Goal: Check status

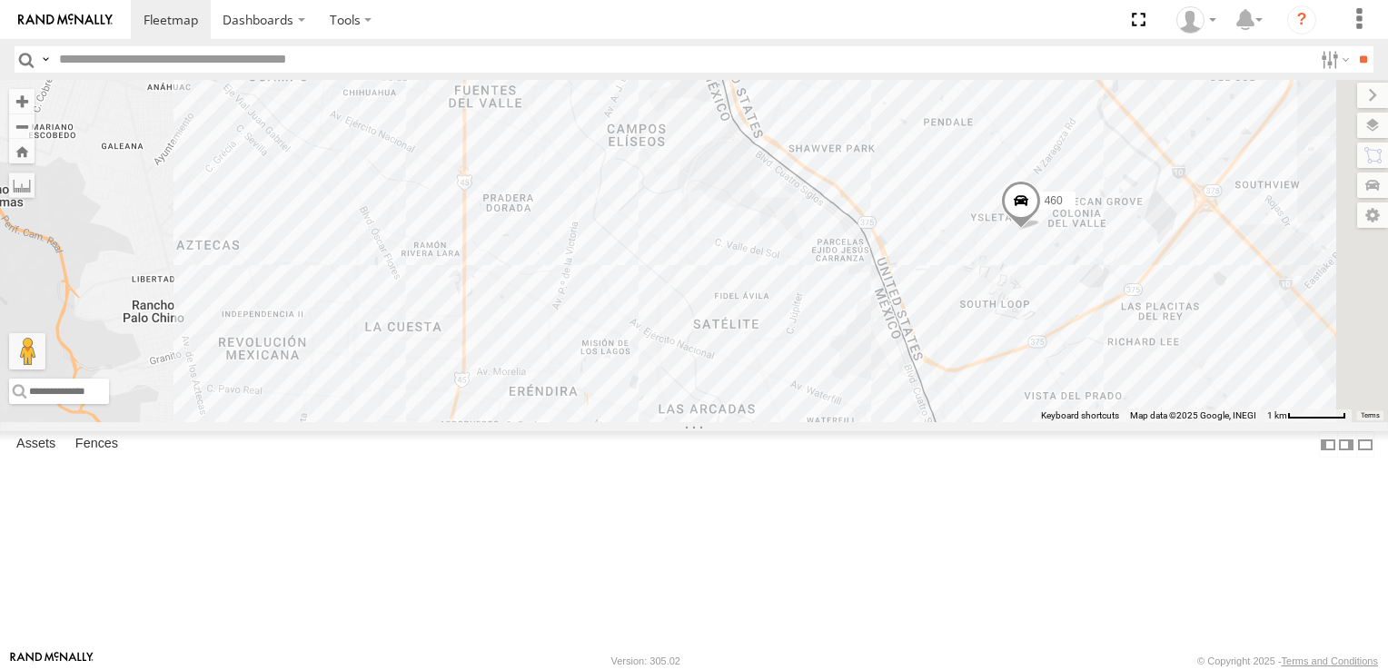
drag, startPoint x: 1268, startPoint y: 385, endPoint x: 1056, endPoint y: 122, distance: 337.9
click at [1057, 122] on div "8662 6892 460" at bounding box center [694, 251] width 1388 height 342
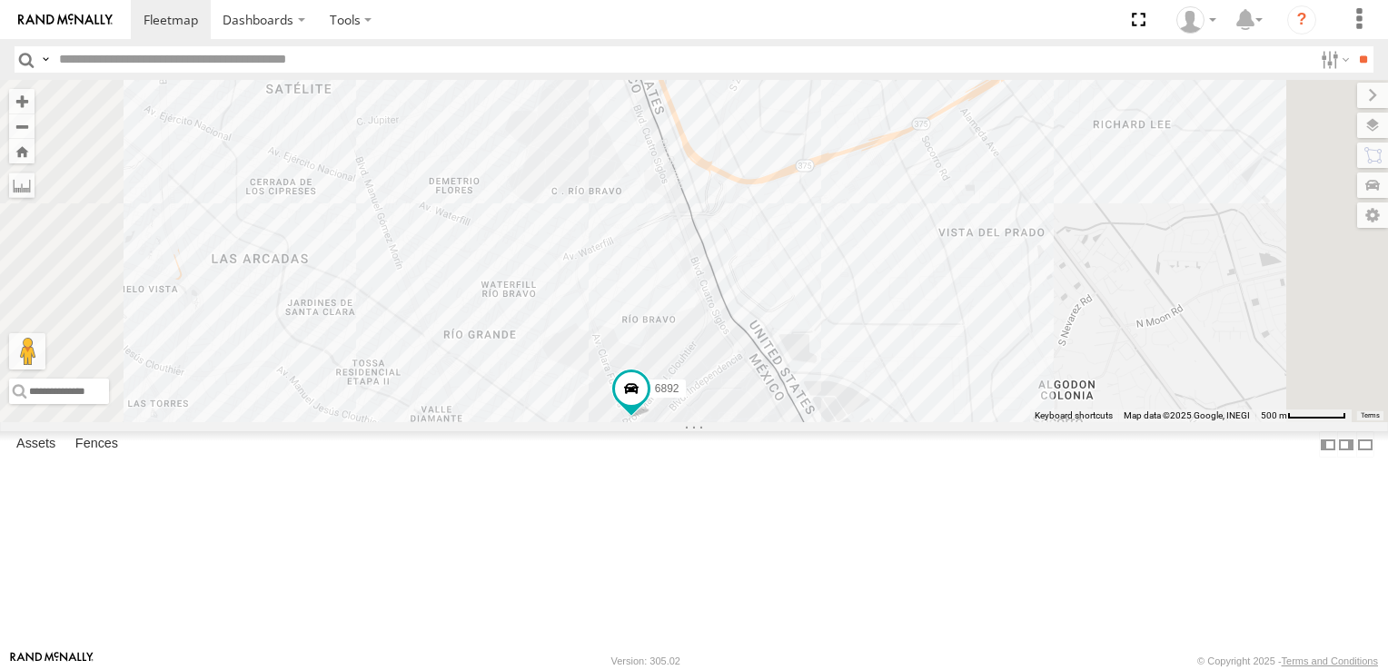
drag, startPoint x: 1186, startPoint y: 329, endPoint x: 1232, endPoint y: 251, distance: 90.4
click at [1232, 251] on div "8662 6892 460" at bounding box center [694, 251] width 1388 height 342
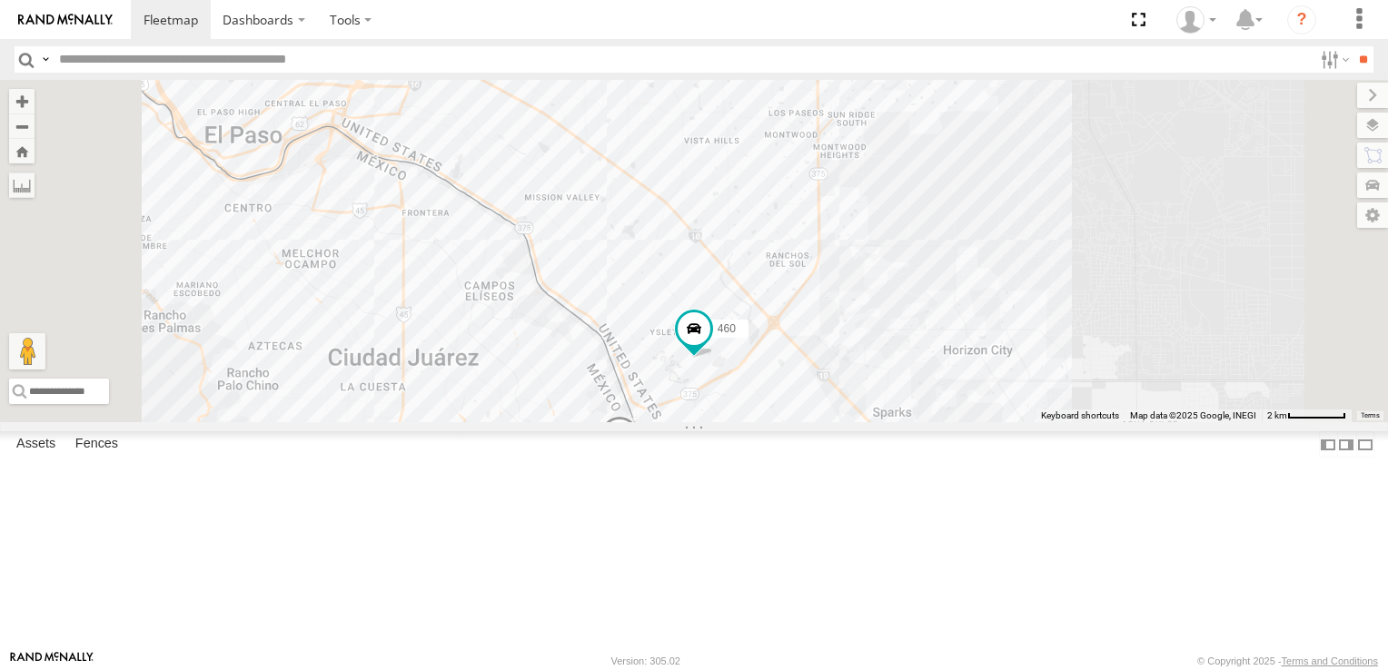
drag, startPoint x: 990, startPoint y: 463, endPoint x: 998, endPoint y: 289, distance: 174.6
click at [998, 289] on div "8662 6892 460" at bounding box center [694, 251] width 1388 height 342
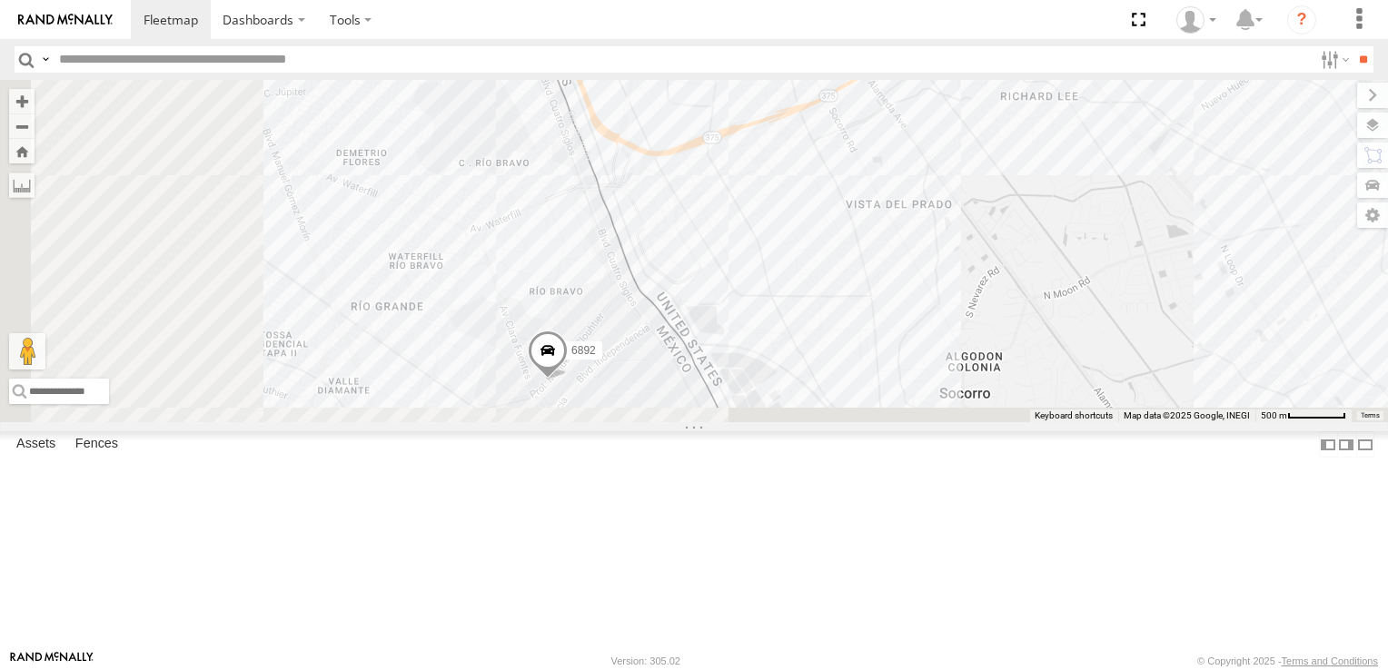
drag, startPoint x: 894, startPoint y: 466, endPoint x: 1055, endPoint y: 262, distance: 259.9
click at [1050, 259] on div "8662 6892 460" at bounding box center [694, 251] width 1388 height 342
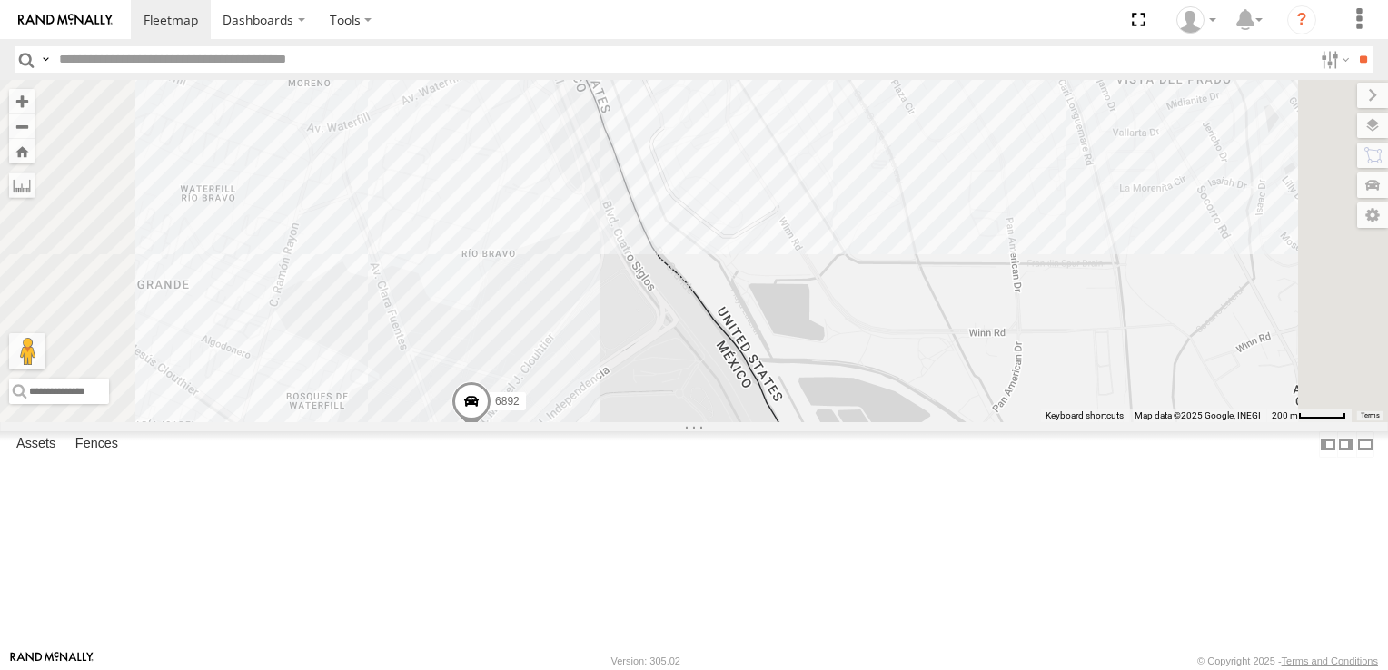
drag, startPoint x: 938, startPoint y: 381, endPoint x: 1054, endPoint y: 307, distance: 138.1
click at [1054, 307] on div "8662 6892 460" at bounding box center [694, 251] width 1388 height 342
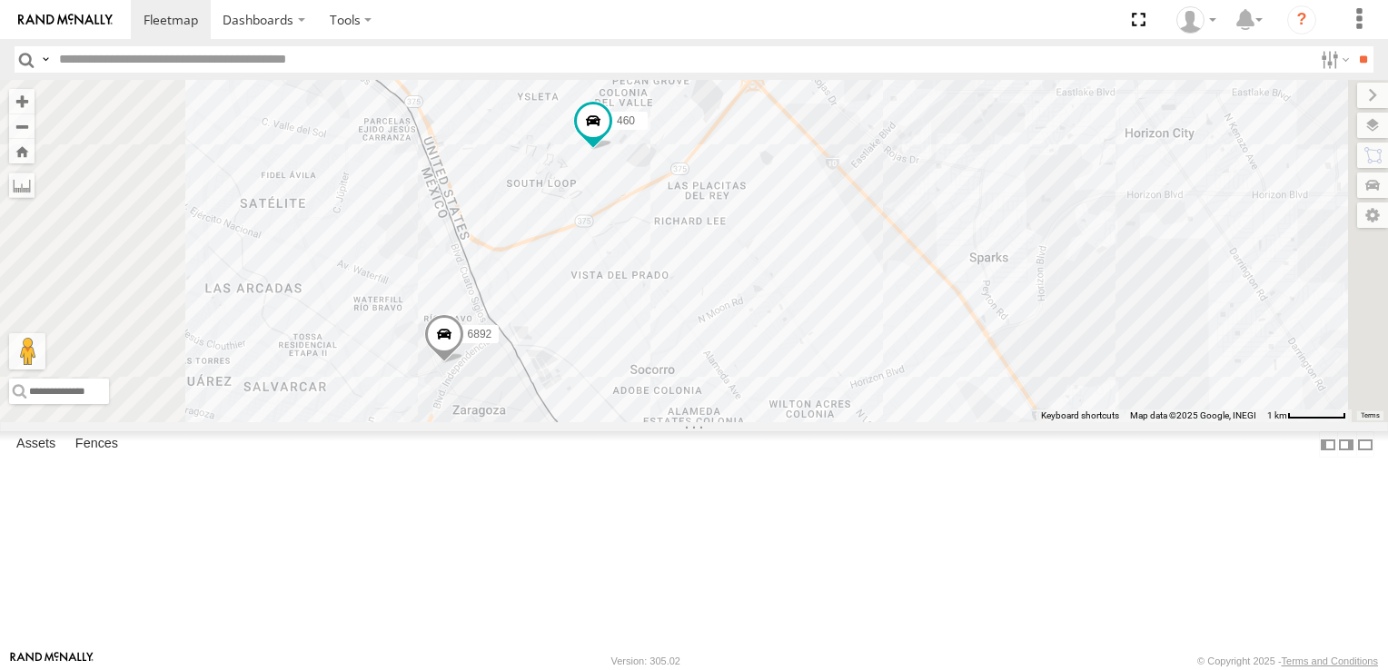
drag, startPoint x: 934, startPoint y: 568, endPoint x: 1083, endPoint y: 416, distance: 212.6
click at [1083, 416] on div "8662 6892 460" at bounding box center [694, 251] width 1388 height 342
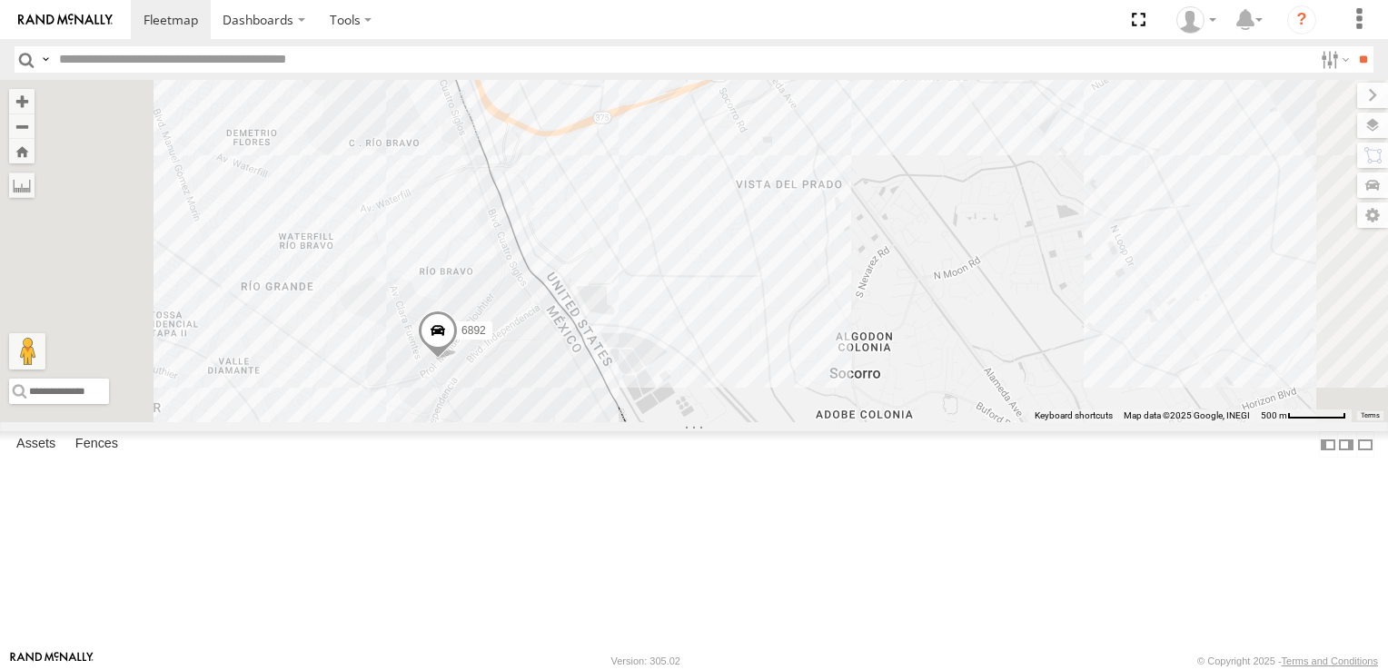
drag, startPoint x: 743, startPoint y: 446, endPoint x: 807, endPoint y: 445, distance: 63.6
click at [807, 422] on div "6892 460" at bounding box center [694, 251] width 1388 height 342
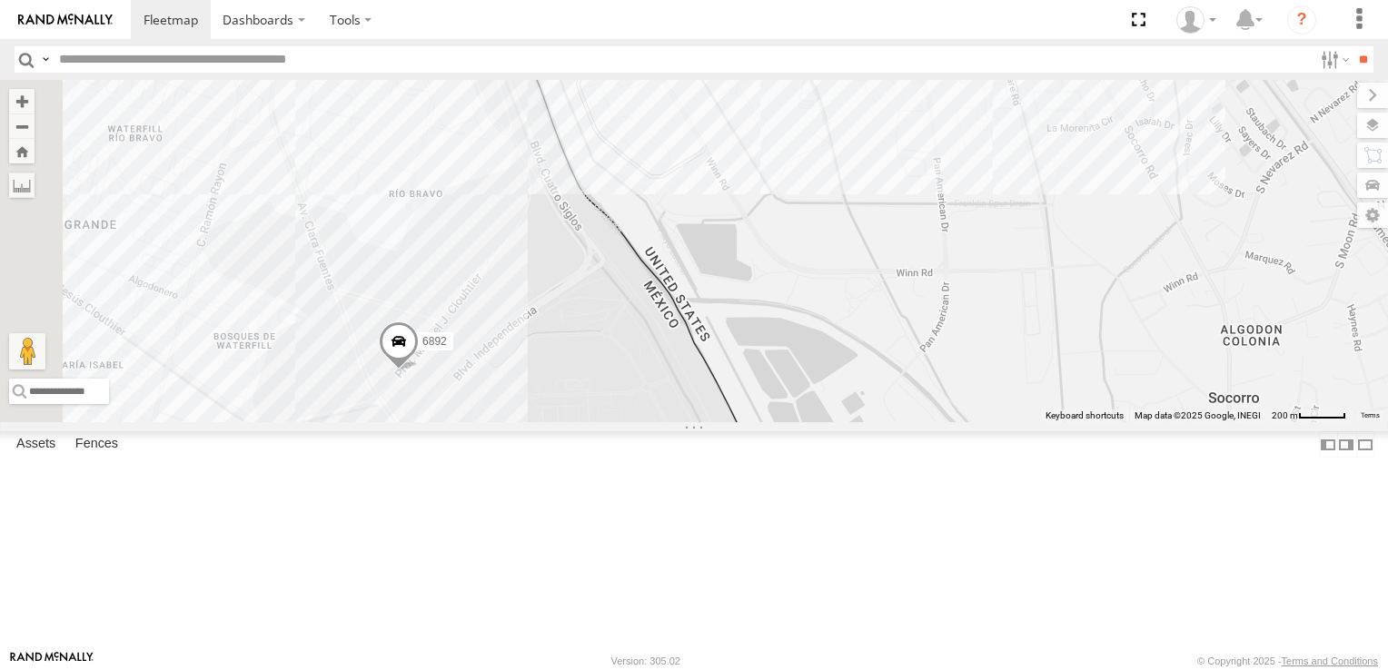
drag, startPoint x: 806, startPoint y: 441, endPoint x: 927, endPoint y: 437, distance: 121.8
click at [911, 422] on div "6892 460" at bounding box center [694, 251] width 1388 height 342
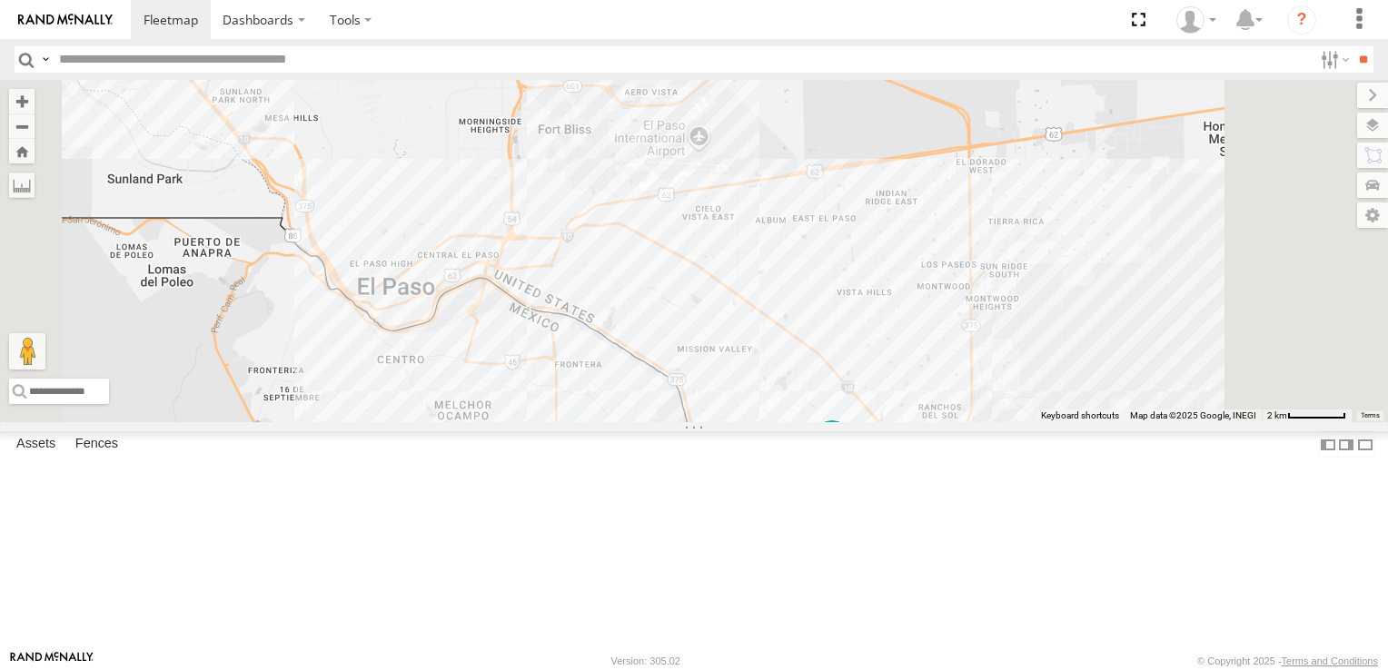
drag, startPoint x: 868, startPoint y: 411, endPoint x: 771, endPoint y: 111, distance: 316.0
click at [771, 111] on div "8662 6892 460" at bounding box center [694, 251] width 1388 height 342
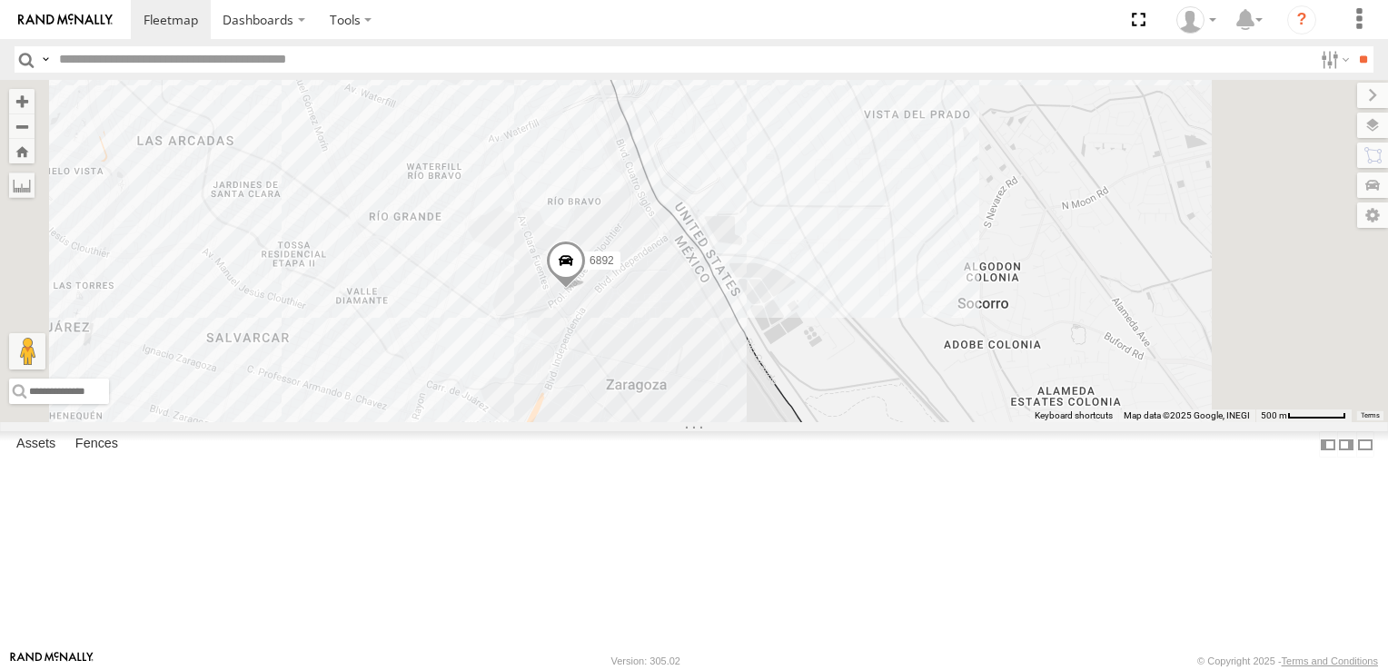
drag, startPoint x: 714, startPoint y: 350, endPoint x: 658, endPoint y: 261, distance: 105.3
click at [658, 261] on div "8662 6892 460" at bounding box center [694, 251] width 1388 height 342
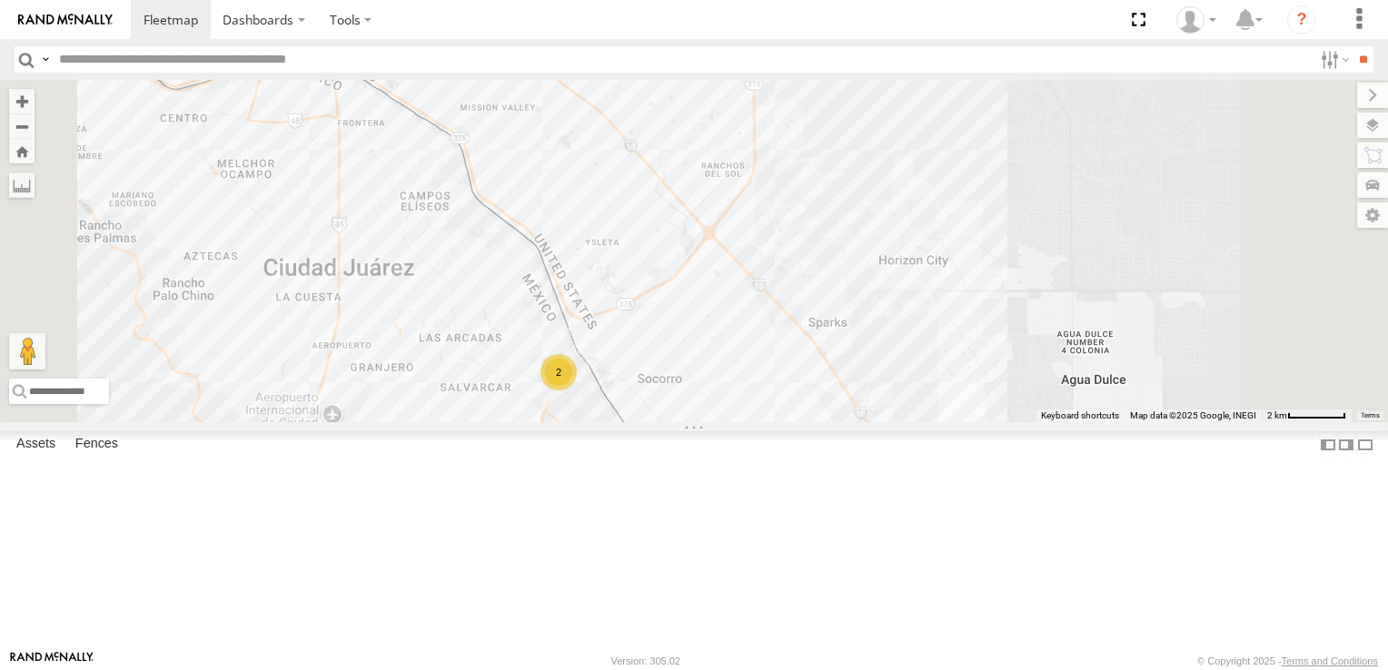
drag, startPoint x: 861, startPoint y: 489, endPoint x: 953, endPoint y: 301, distance: 209.2
click at [938, 312] on div "8662 2" at bounding box center [694, 251] width 1388 height 342
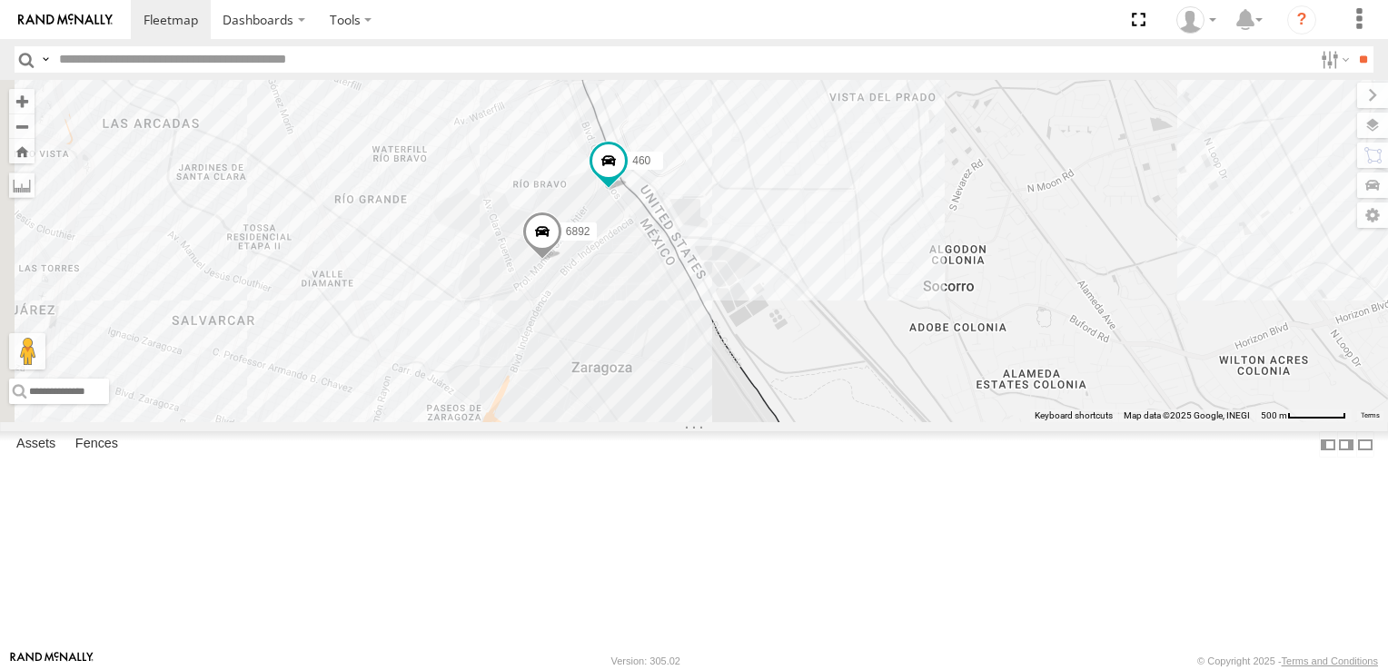
drag, startPoint x: 959, startPoint y: 343, endPoint x: 1026, endPoint y: 550, distance: 217.7
click at [1026, 422] on div "8662 6892 460" at bounding box center [694, 251] width 1388 height 342
